Goal: Find specific page/section: Find specific page/section

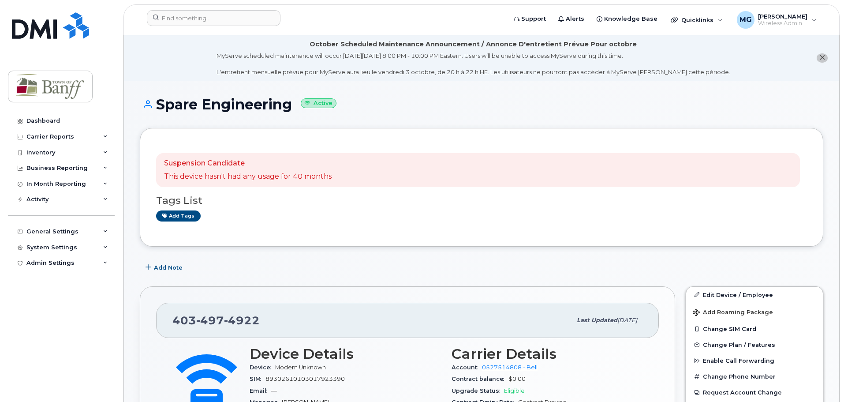
scroll to position [88, 0]
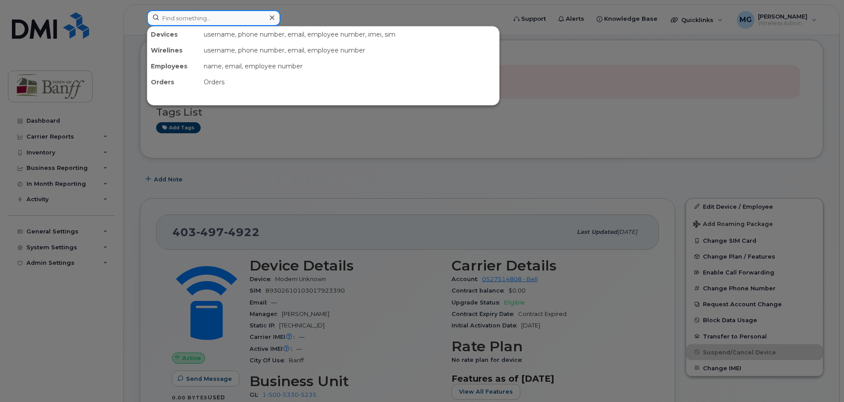
click at [202, 16] on input at bounding box center [214, 18] width 134 height 16
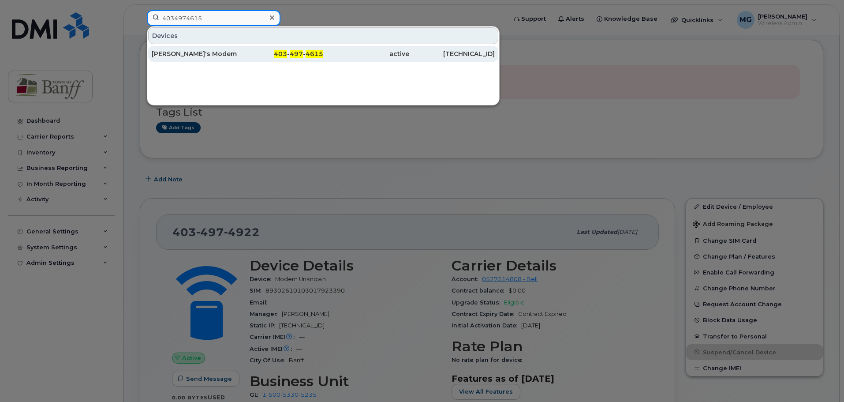
type input "4034974615"
click at [200, 52] on div "[PERSON_NAME]'s Modem" at bounding box center [195, 53] width 86 height 9
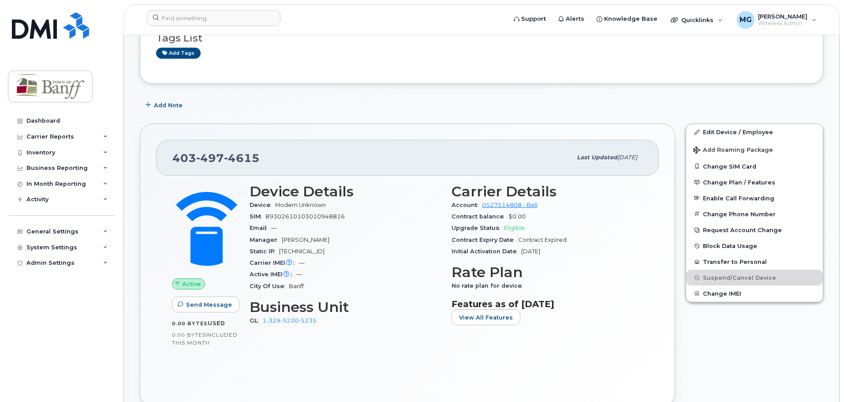
scroll to position [221, 0]
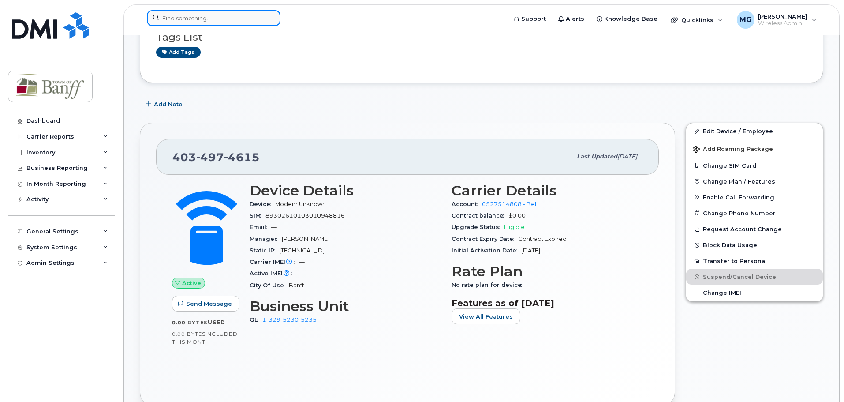
click at [250, 19] on input at bounding box center [214, 18] width 134 height 16
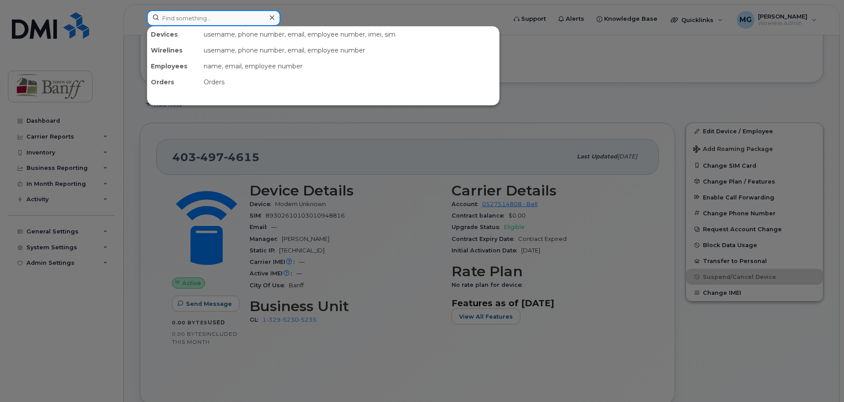
paste input "4034976798"
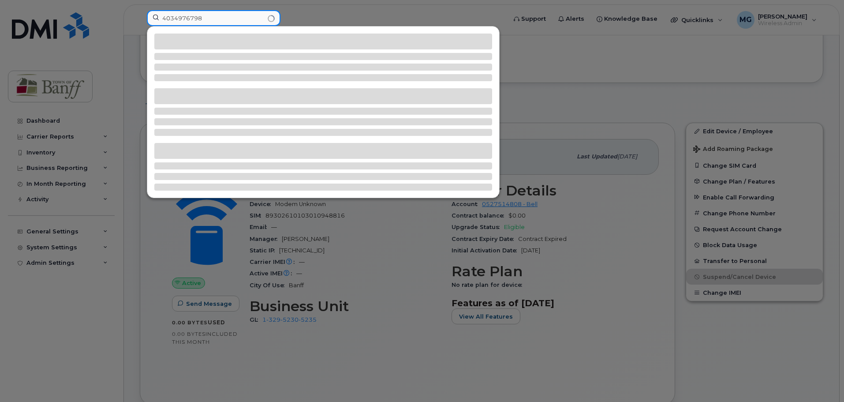
type input "4034976798"
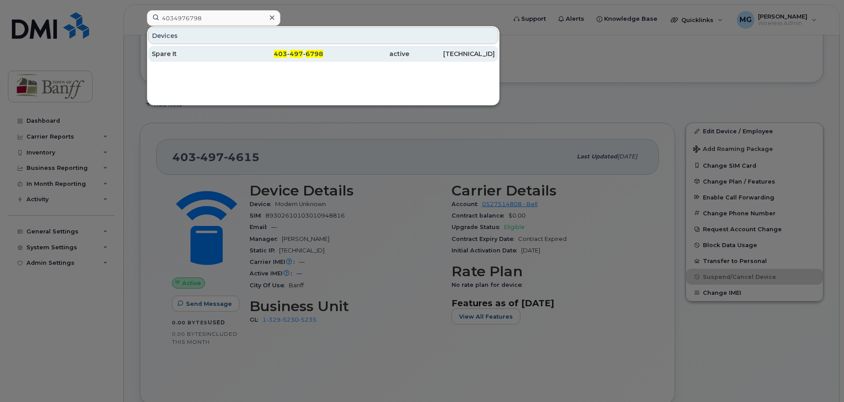
click at [290, 48] on div "403 - 497 - 6798" at bounding box center [281, 54] width 86 height 16
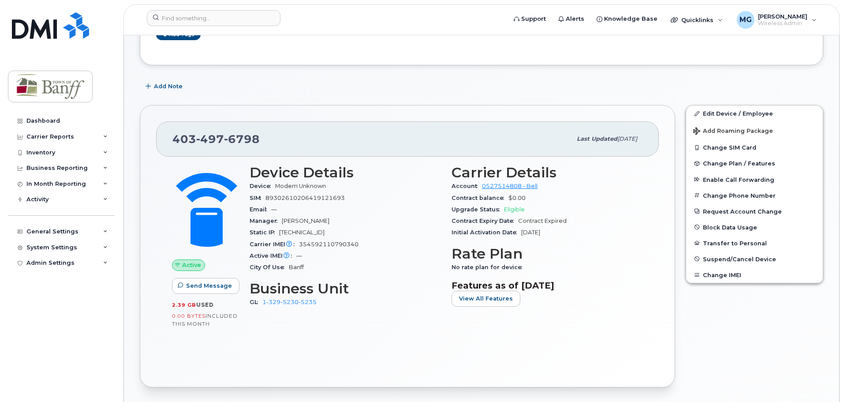
scroll to position [176, 0]
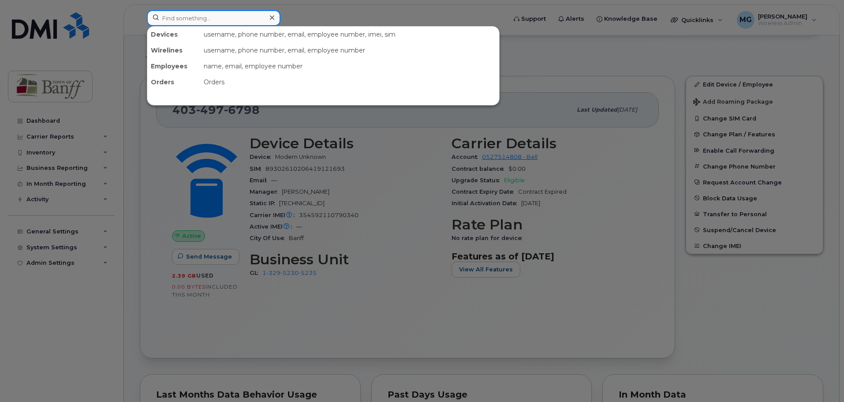
click at [172, 15] on input at bounding box center [214, 18] width 134 height 16
paste input "4034975811"
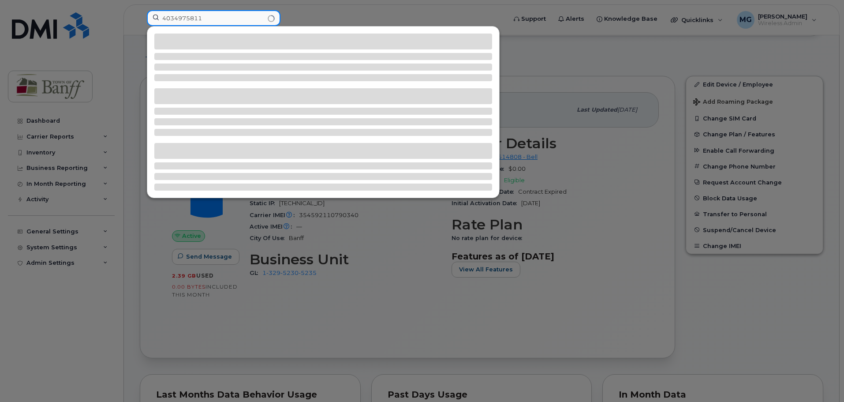
type input "4034975811"
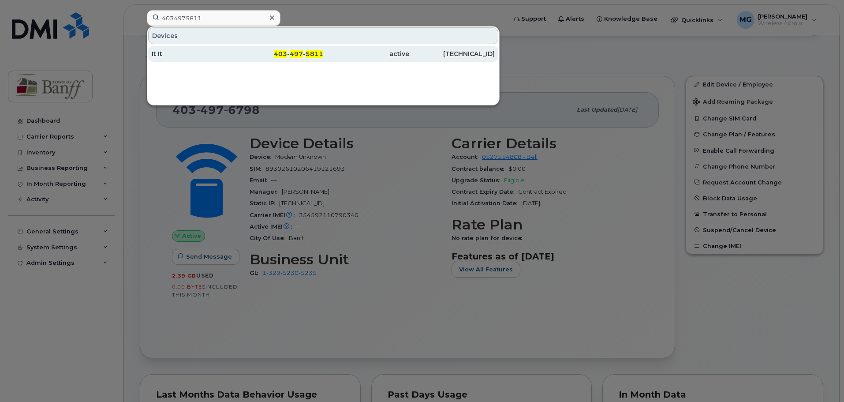
click at [301, 55] on span "497" at bounding box center [296, 54] width 13 height 8
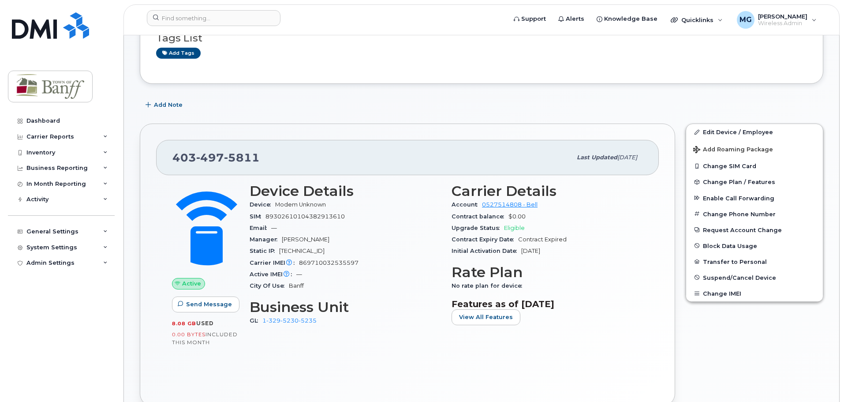
scroll to position [132, 0]
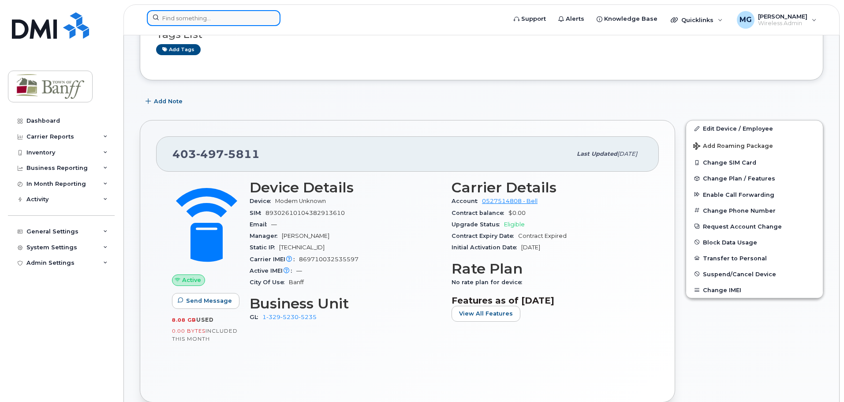
click at [201, 11] on input at bounding box center [214, 18] width 134 height 16
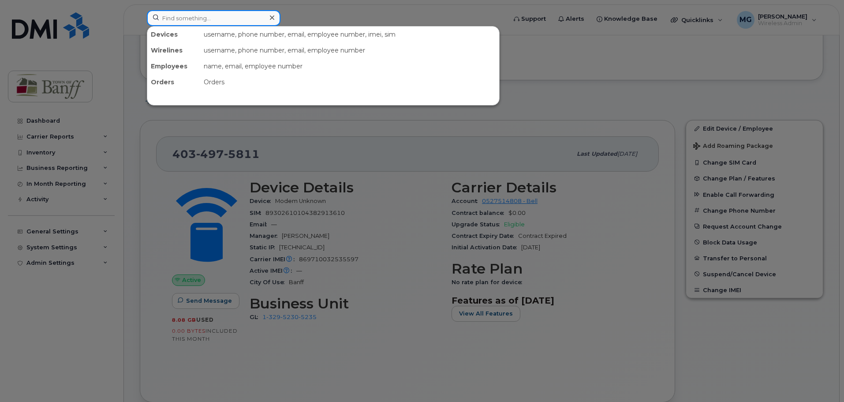
paste input "4034974261"
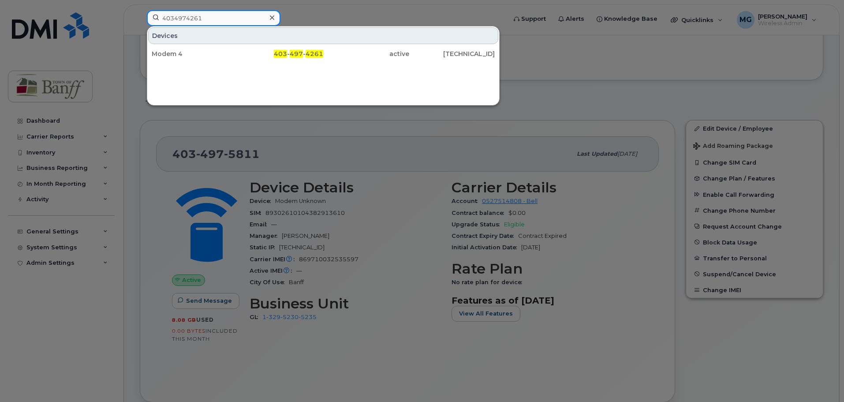
type input "4034974261"
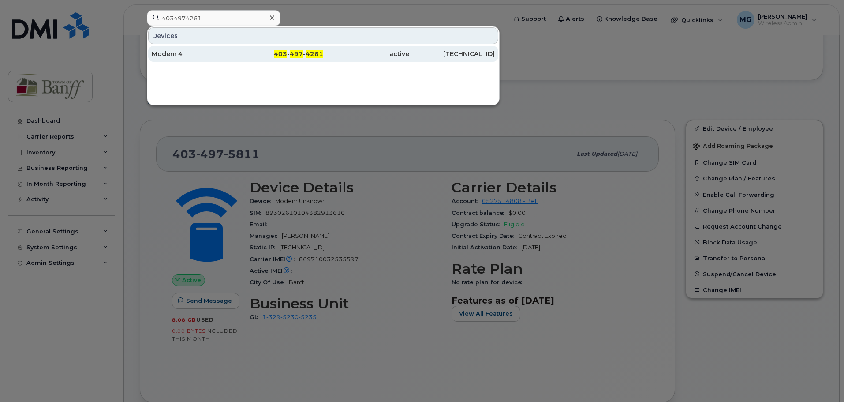
click at [295, 57] on span "497" at bounding box center [296, 54] width 13 height 8
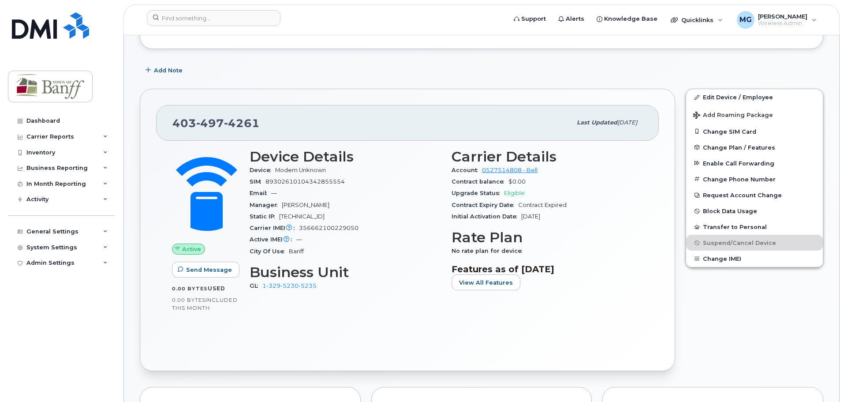
scroll to position [265, 0]
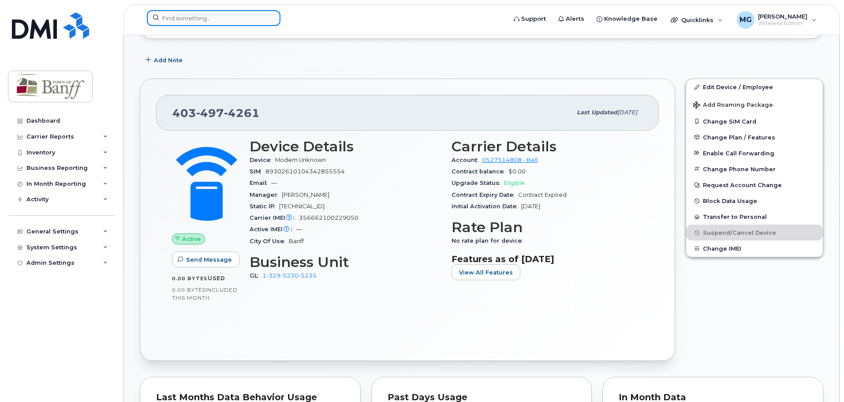
click at [187, 20] on input at bounding box center [214, 18] width 134 height 16
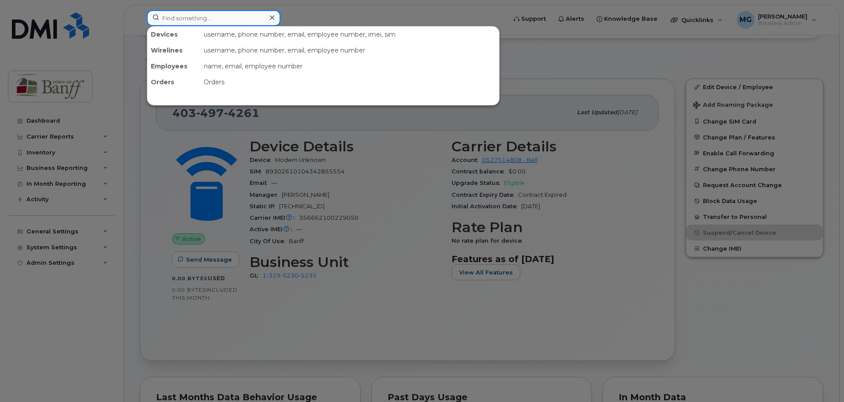
paste input "4034974922"
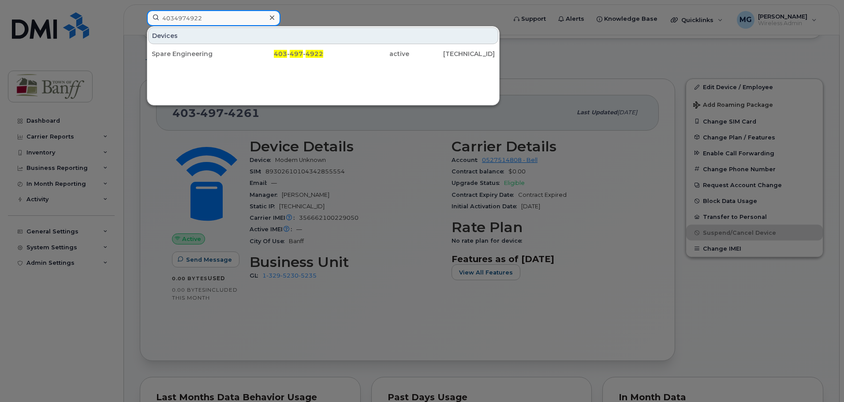
type input "4034974922"
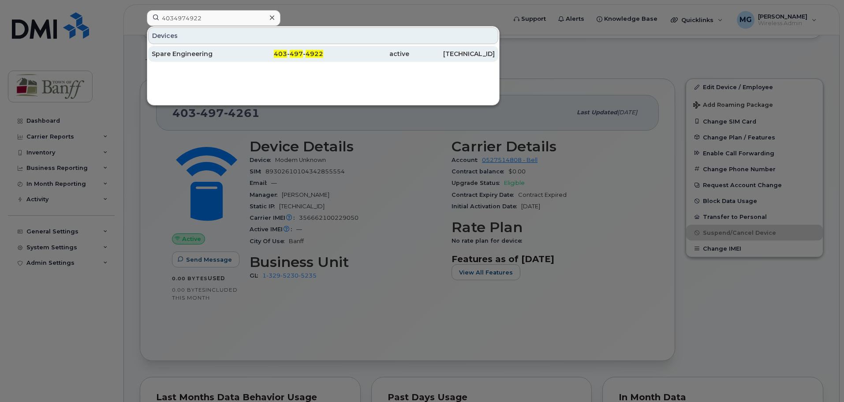
click at [301, 54] on span "497" at bounding box center [296, 54] width 13 height 8
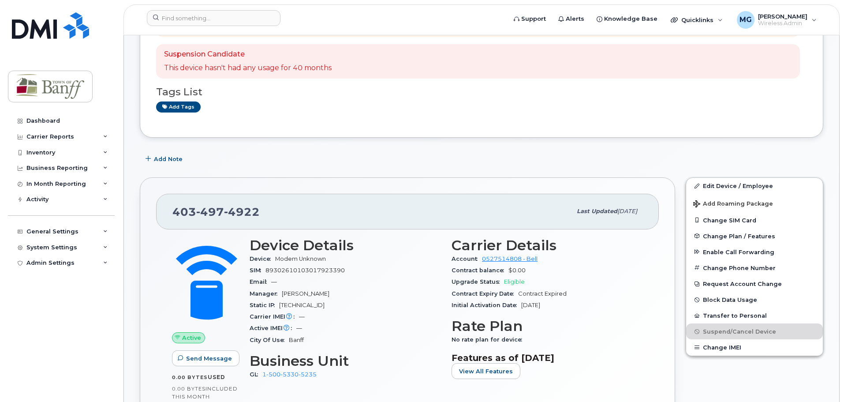
scroll to position [221, 0]
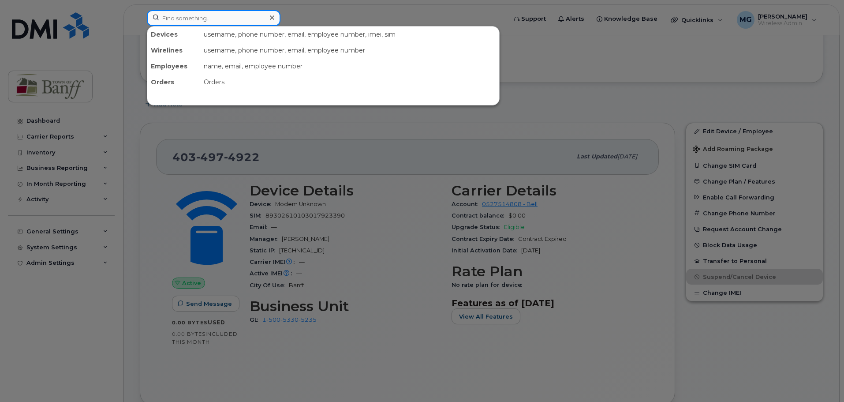
click at [242, 18] on input at bounding box center [214, 18] width 134 height 16
paste input "4034975590"
type input "4034975590"
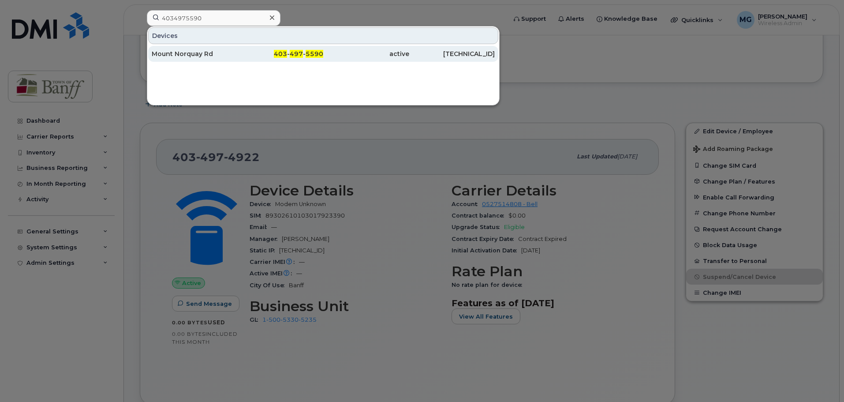
click at [303, 55] on span "497" at bounding box center [296, 54] width 13 height 8
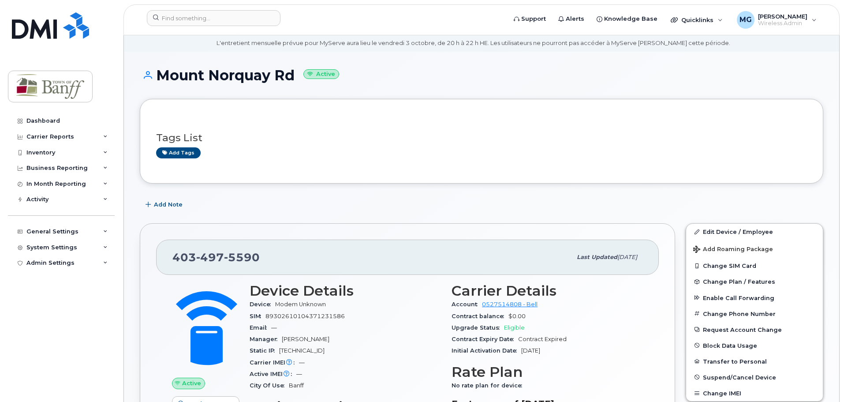
scroll to position [88, 0]
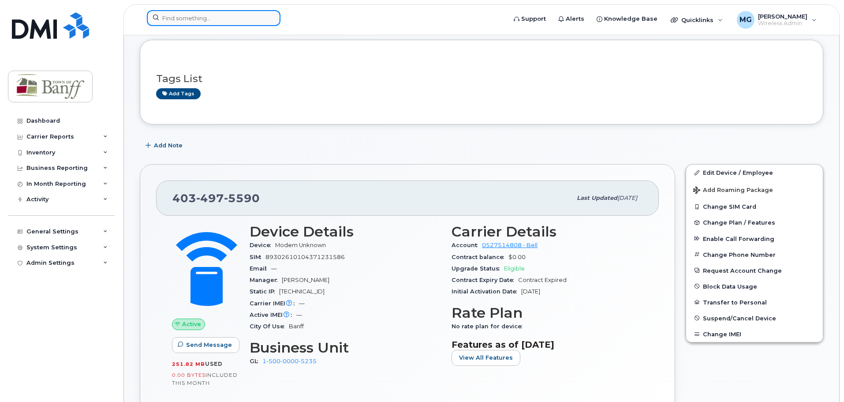
click at [183, 17] on input at bounding box center [214, 18] width 134 height 16
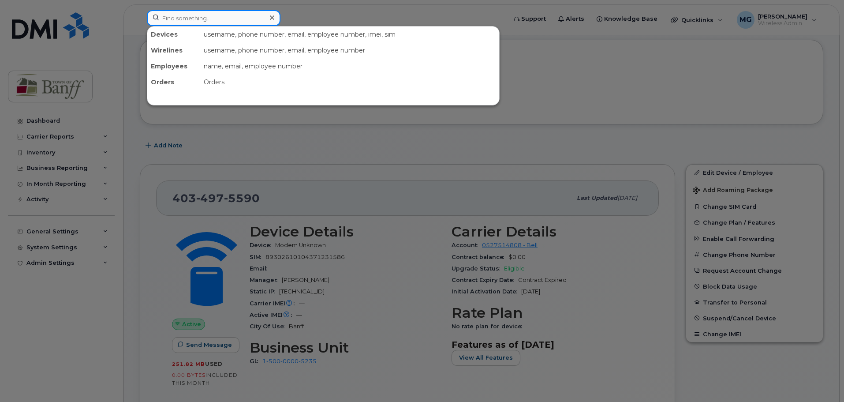
paste input "4034974559"
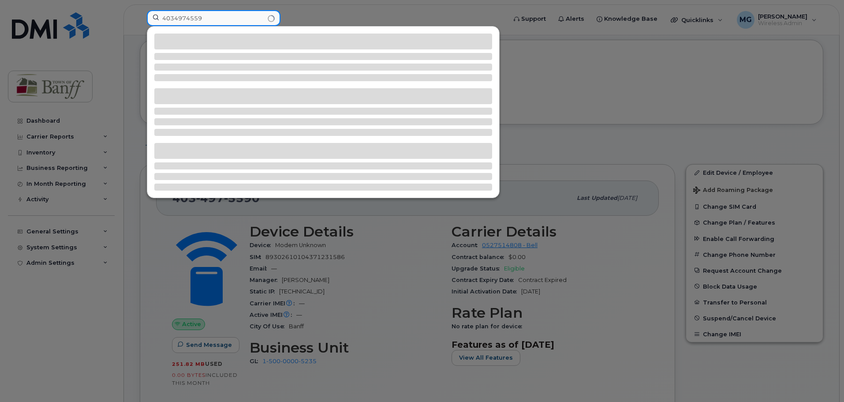
type input "4034974559"
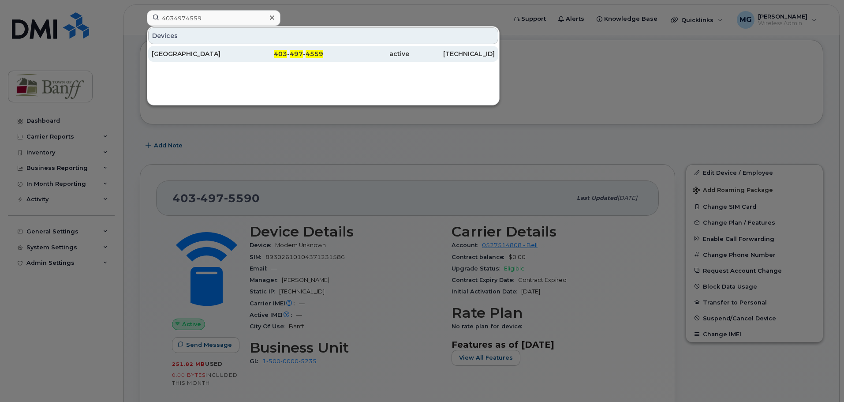
click at [302, 50] on div "403 - 497 - 4559" at bounding box center [281, 53] width 86 height 9
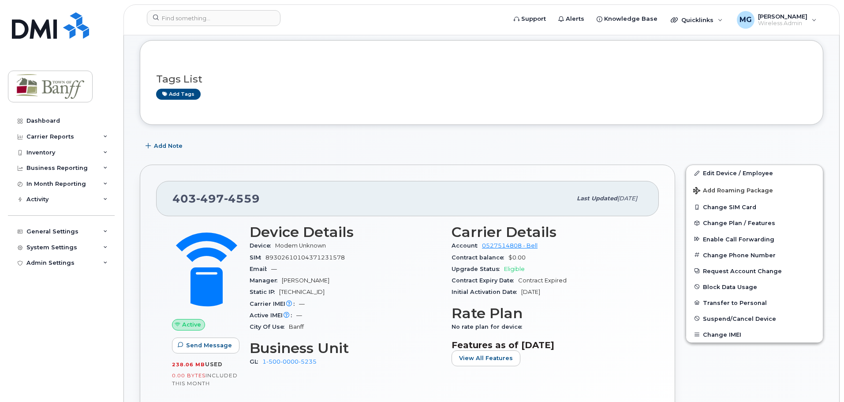
scroll to position [88, 0]
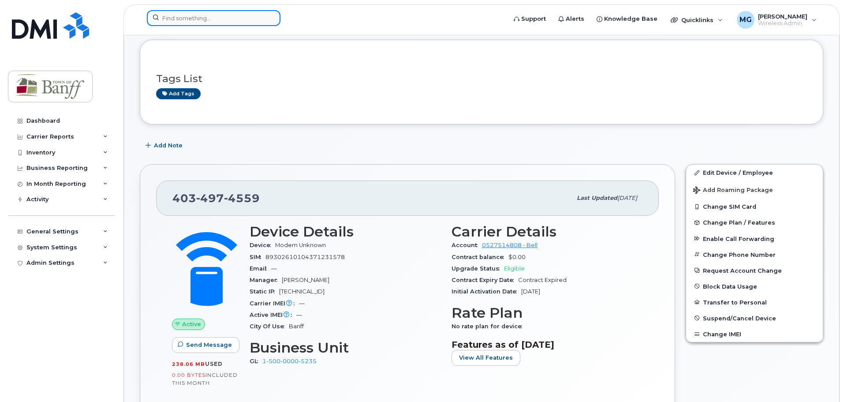
click at [206, 21] on input at bounding box center [214, 18] width 134 height 16
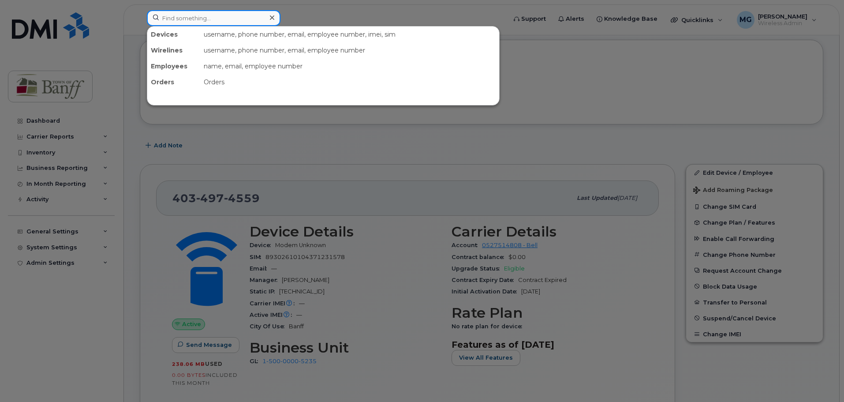
paste input "4037639782"
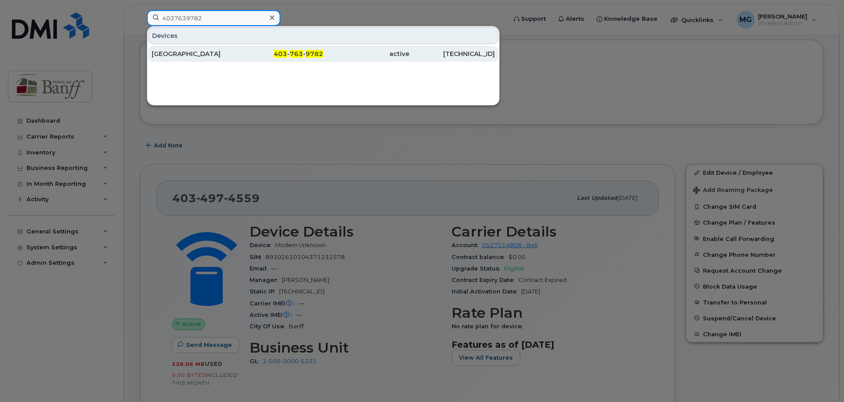
type input "4037639782"
click at [228, 55] on div "Upper Hot Springs Rd" at bounding box center [195, 53] width 86 height 9
